Goal: Transaction & Acquisition: Purchase product/service

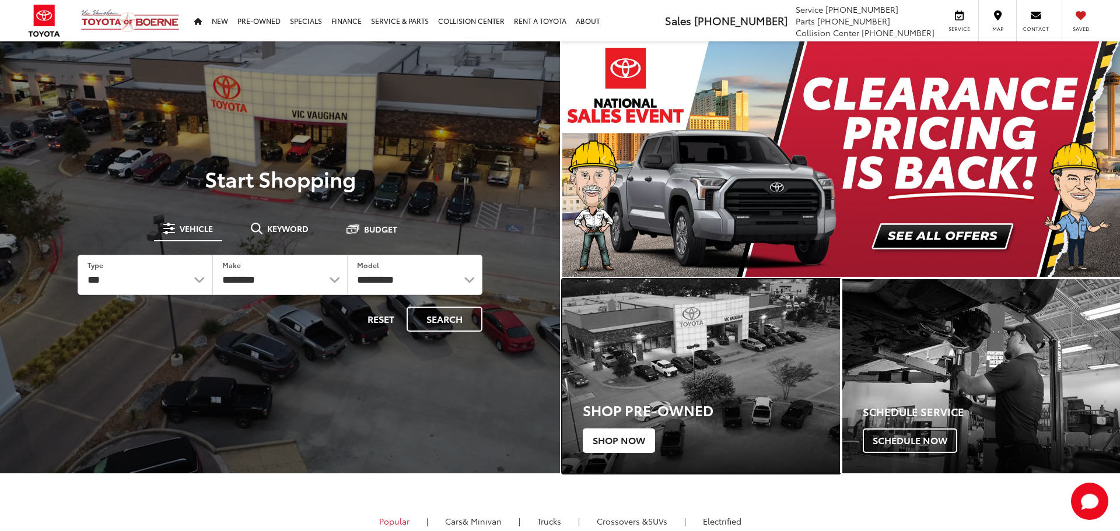
click at [635, 434] on span "Shop Now" at bounding box center [619, 441] width 72 height 24
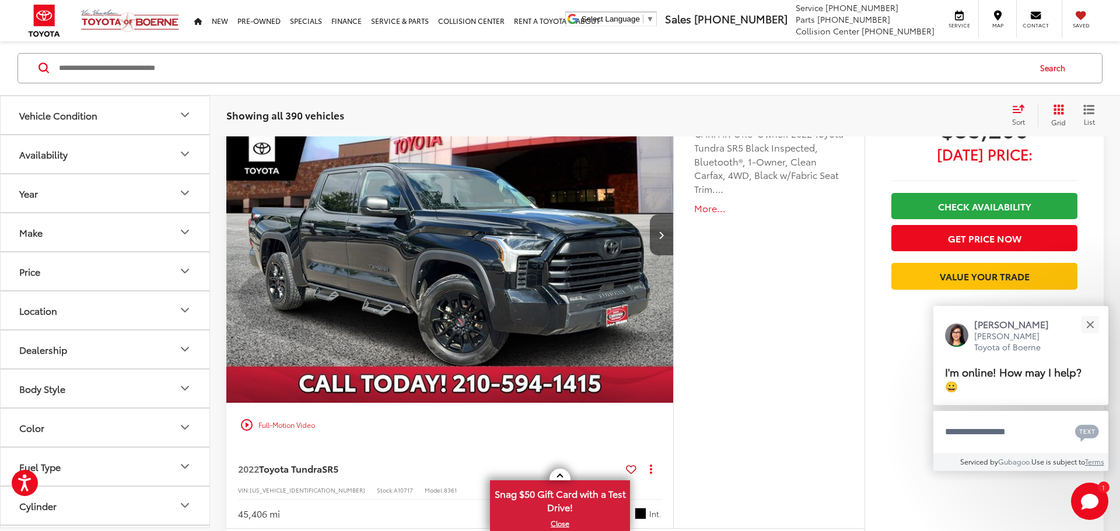
click at [184, 387] on icon "Body Style" at bounding box center [185, 389] width 14 height 14
click at [184, 387] on icon "Body Style" at bounding box center [184, 388] width 7 height 3
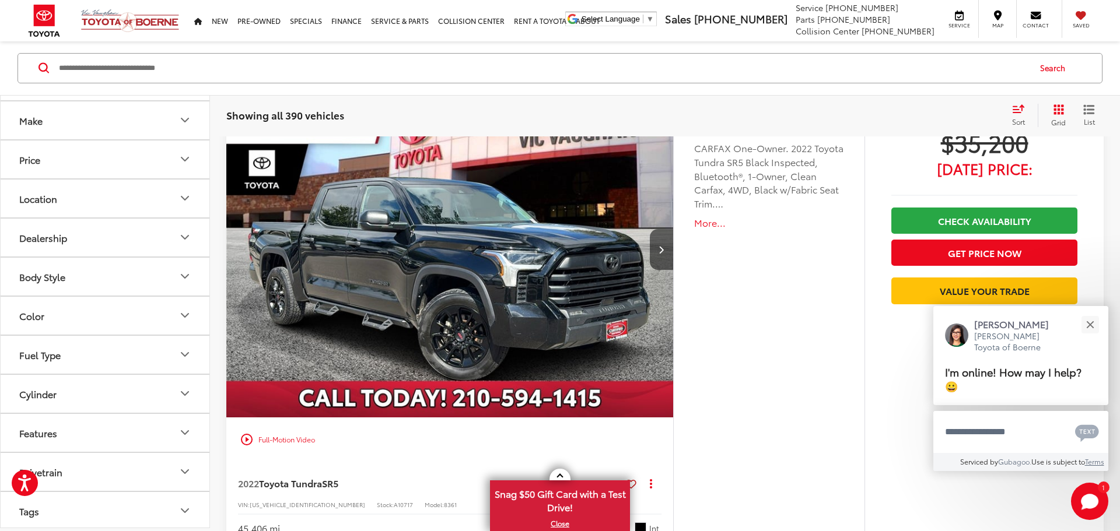
scroll to position [187, 0]
click at [187, 360] on icon "Features" at bounding box center [185, 359] width 14 height 14
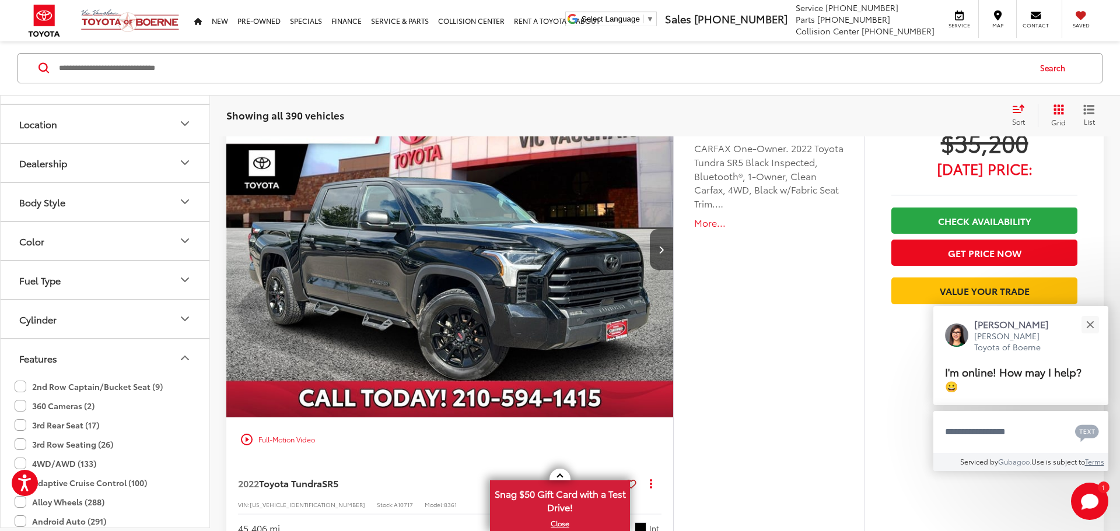
click at [20, 443] on label "3rd Row Seating (26)" at bounding box center [64, 444] width 99 height 19
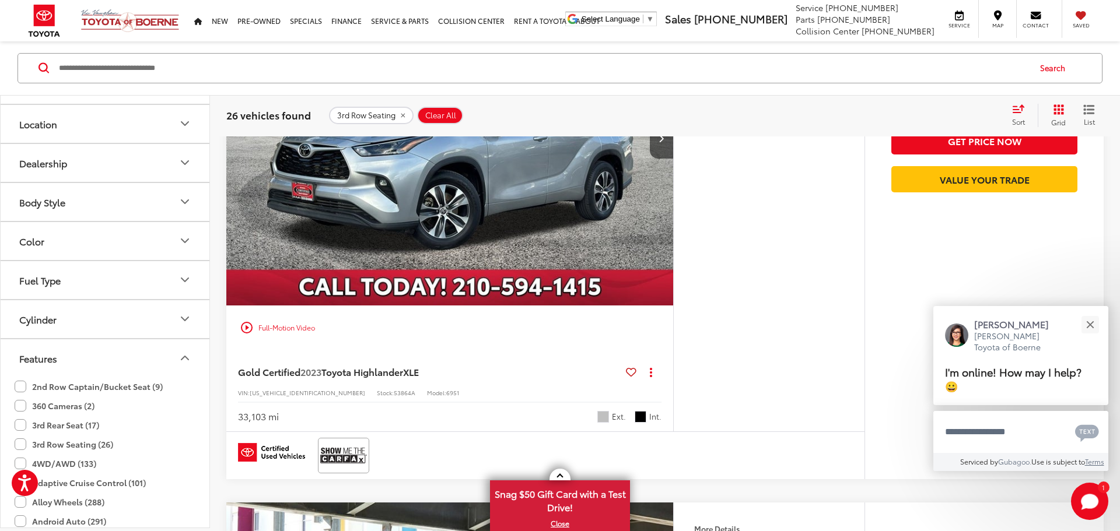
scroll to position [5565, 0]
